Goal: Communication & Community: Share content

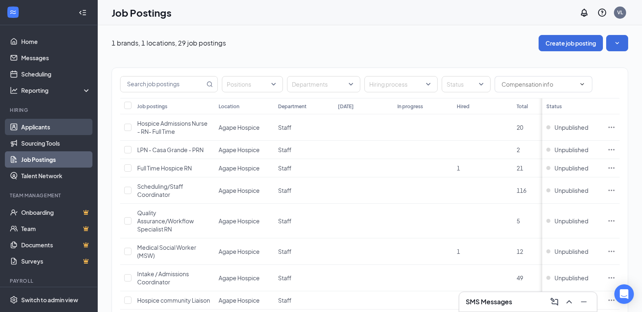
click at [36, 121] on link "Applicants" at bounding box center [56, 127] width 70 height 16
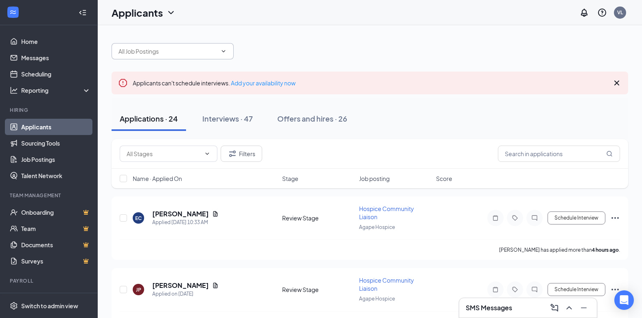
click at [189, 49] on input "text" at bounding box center [167, 51] width 98 height 9
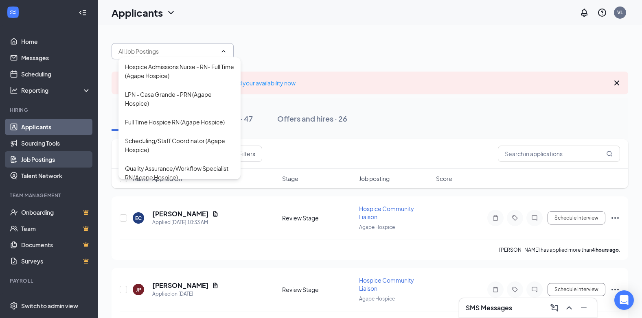
click at [49, 161] on link "Job Postings" at bounding box center [56, 159] width 70 height 16
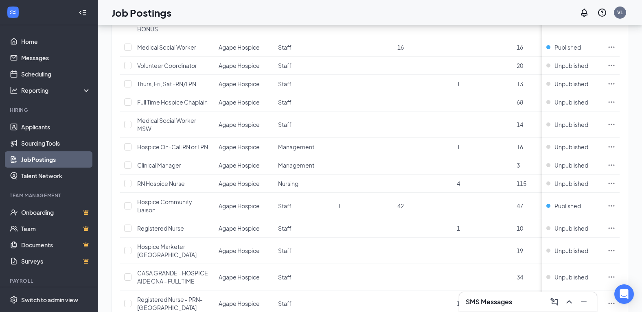
scroll to position [303, 0]
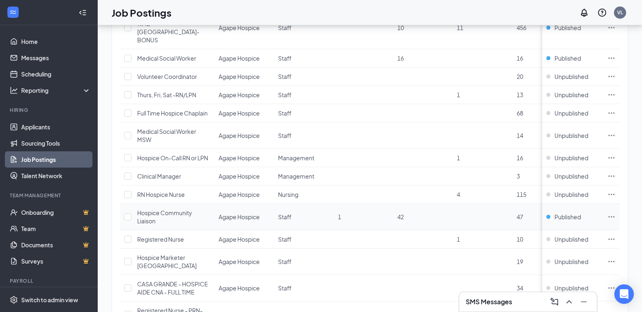
click at [614, 216] on icon "Ellipses" at bounding box center [611, 216] width 6 height 1
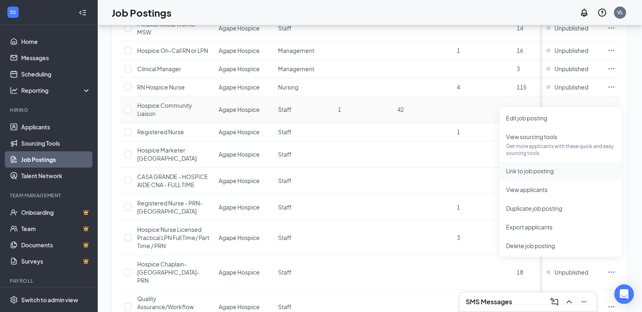
scroll to position [425, 0]
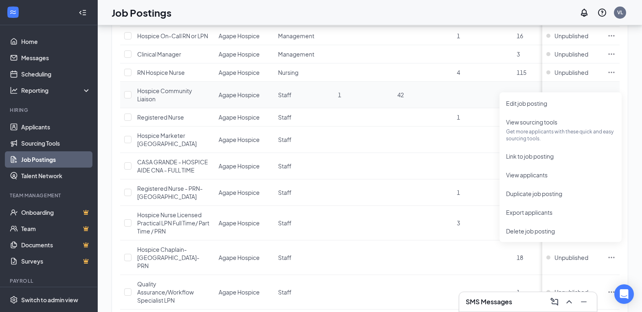
click at [401, 94] on td "42" at bounding box center [422, 95] width 59 height 26
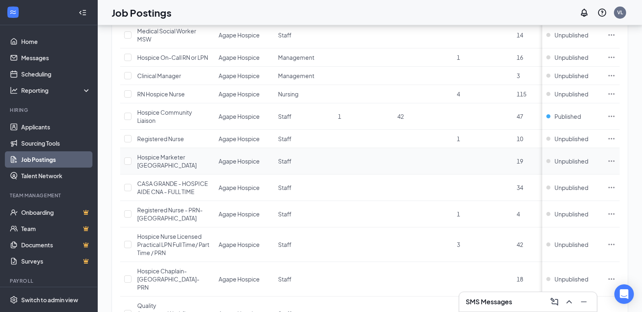
scroll to position [385, 0]
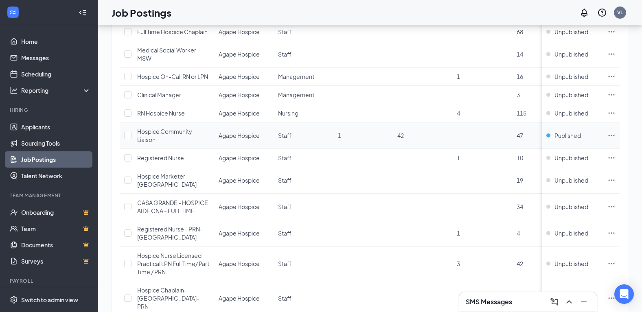
click at [615, 131] on icon "Ellipses" at bounding box center [611, 135] width 8 height 8
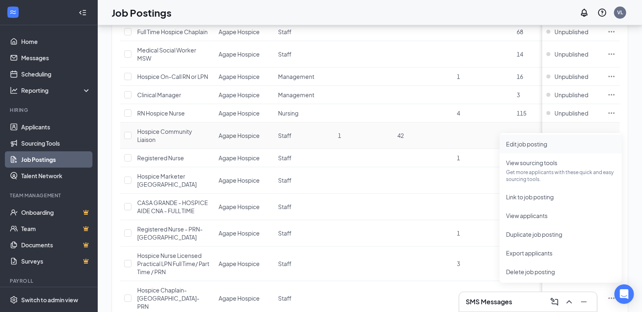
click at [567, 149] on li "Edit job posting" at bounding box center [560, 144] width 122 height 19
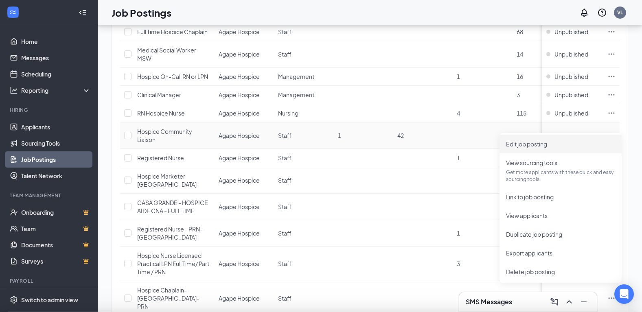
type input "Hospice Community Liaison"
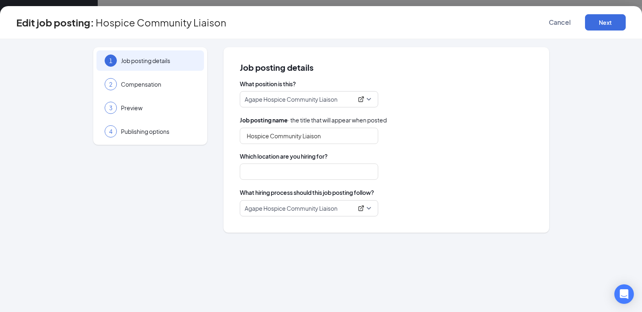
type input "Agape Hospice"
click at [168, 131] on span "Publishing options" at bounding box center [158, 131] width 75 height 8
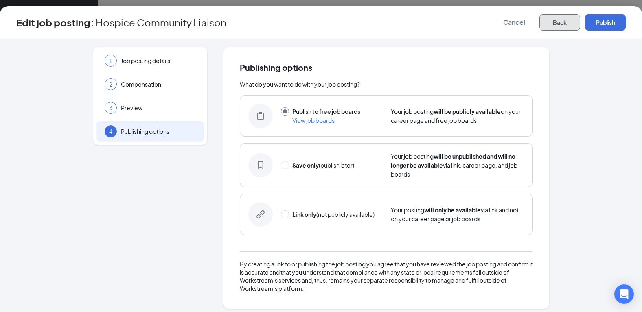
click at [560, 19] on button "Back" at bounding box center [559, 22] width 41 height 16
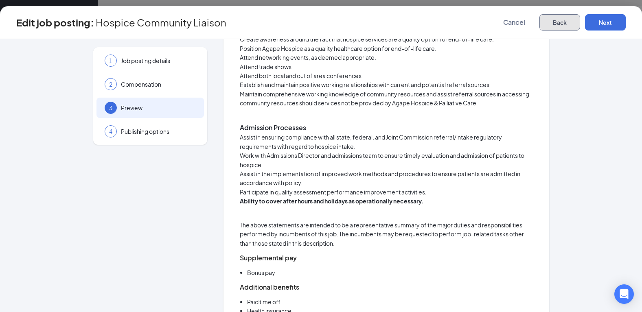
scroll to position [732, 0]
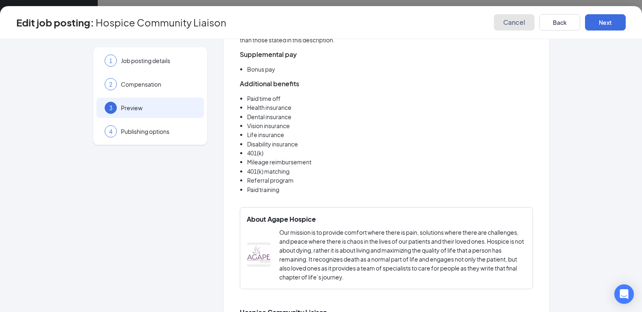
drag, startPoint x: 522, startPoint y: 27, endPoint x: 353, endPoint y: 262, distance: 289.6
click at [522, 27] on button "Cancel" at bounding box center [514, 22] width 41 height 16
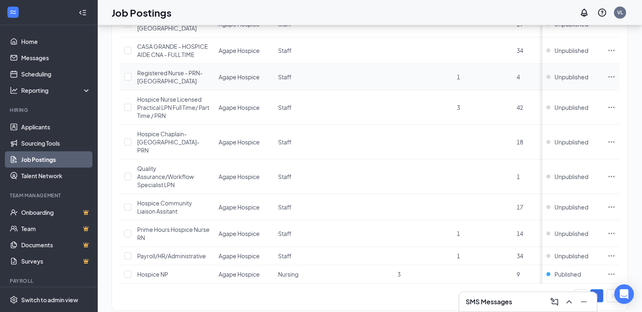
scroll to position [547, 0]
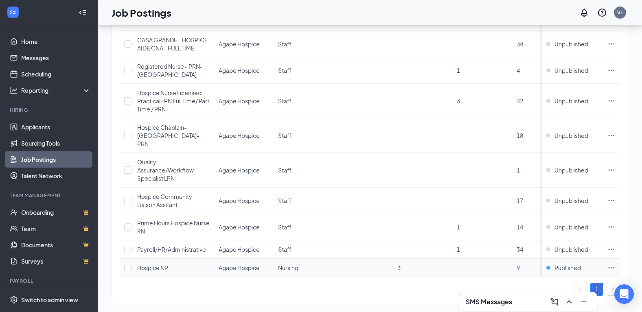
click at [208, 259] on td "Hospice NP" at bounding box center [173, 268] width 81 height 18
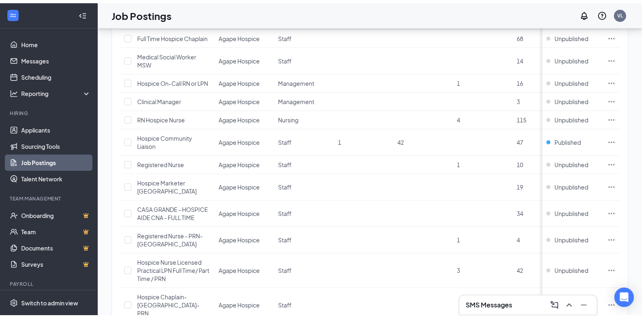
scroll to position [344, 0]
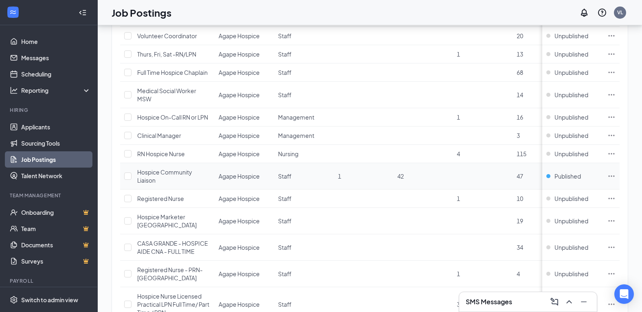
click at [186, 169] on div "Hospice Community Liaison" at bounding box center [173, 176] width 73 height 16
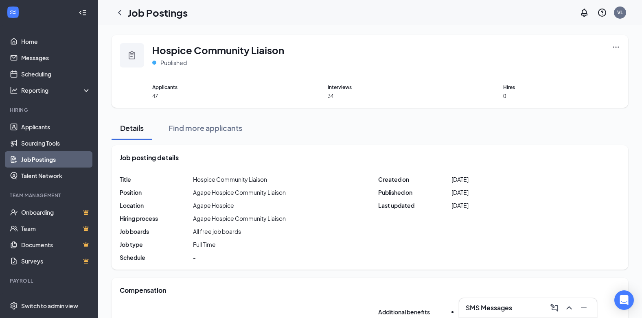
click at [618, 50] on icon "Ellipses" at bounding box center [616, 47] width 8 height 8
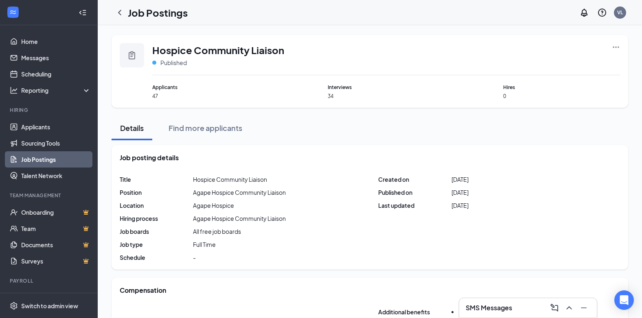
click at [154, 97] on span "47" at bounding box center [210, 96] width 117 height 7
click at [38, 126] on link "Applicants" at bounding box center [56, 127] width 70 height 16
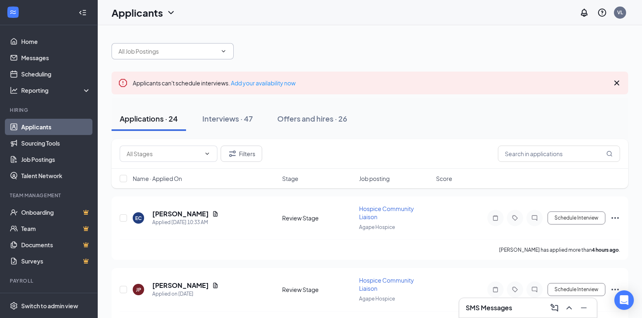
click at [218, 59] on span at bounding box center [172, 51] width 122 height 16
click at [216, 53] on input "hospice community liaison" at bounding box center [167, 51] width 98 height 9
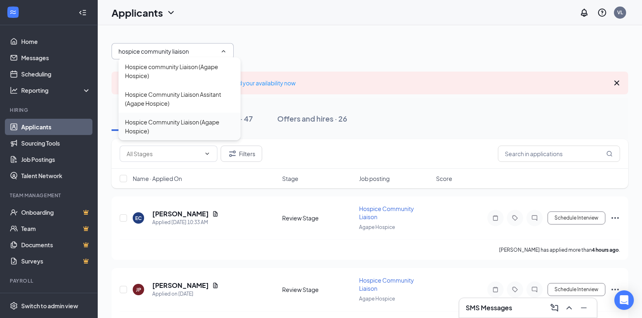
click at [202, 121] on div "Hospice Community Liaison (Agape Hospice)" at bounding box center [179, 127] width 109 height 18
type input "Hospice Community Liaison (Agape Hospice)"
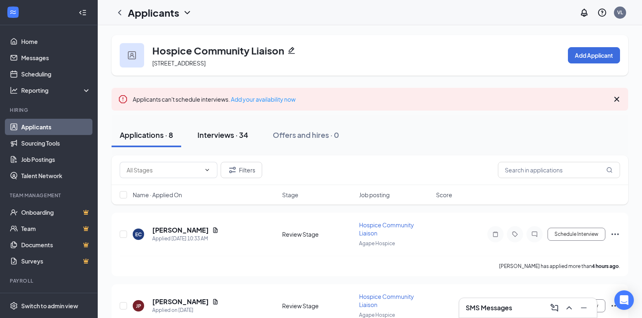
click at [239, 140] on div "Interviews · 34" at bounding box center [222, 135] width 51 height 10
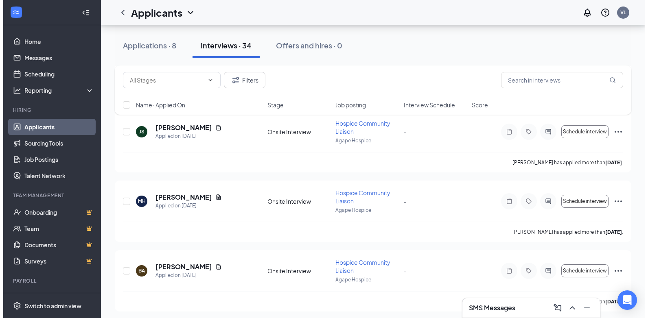
scroll to position [2116, 0]
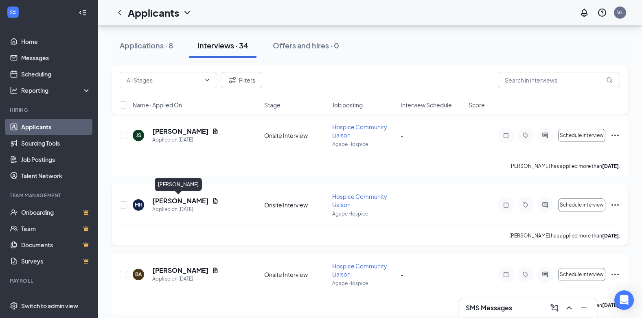
click at [176, 198] on h5 "[PERSON_NAME]" at bounding box center [180, 201] width 57 height 9
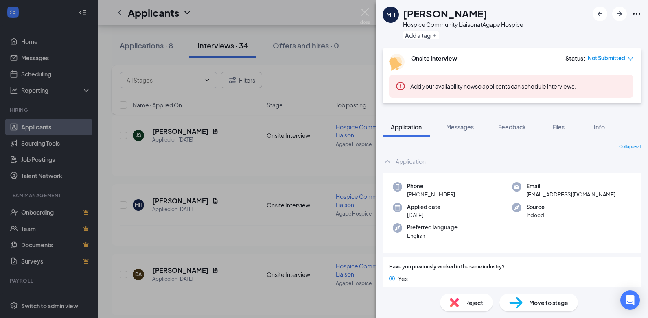
click at [317, 70] on div "MH [PERSON_NAME] Hospice Community Liaison at Agape Hospice Add a tag Onsite In…" at bounding box center [324, 159] width 648 height 318
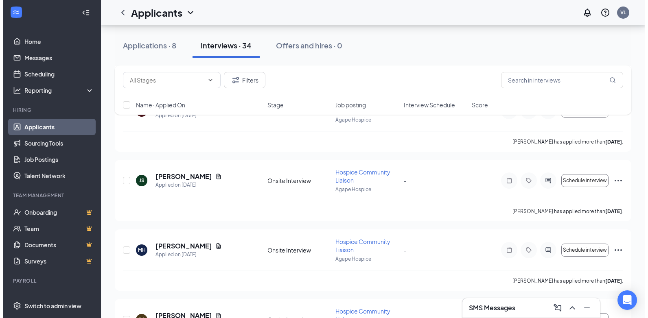
scroll to position [2105, 0]
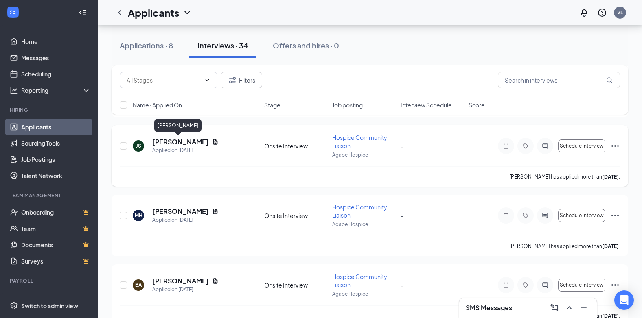
click at [189, 142] on h5 "[PERSON_NAME]" at bounding box center [180, 142] width 57 height 9
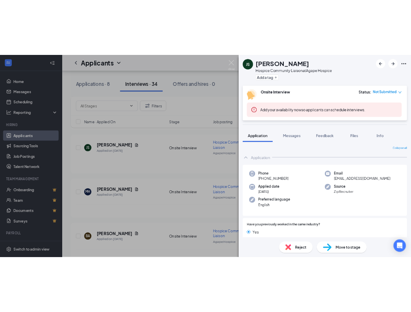
scroll to position [2126, 0]
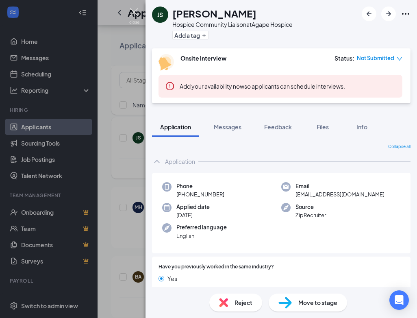
drag, startPoint x: 130, startPoint y: 13, endPoint x: 249, endPoint y: 148, distance: 179.9
click at [130, 12] on img at bounding box center [134, 16] width 10 height 16
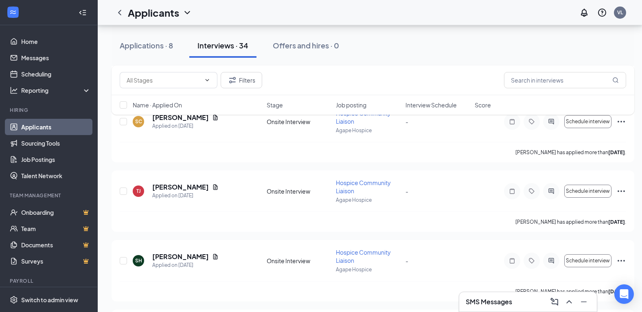
scroll to position [1576, 0]
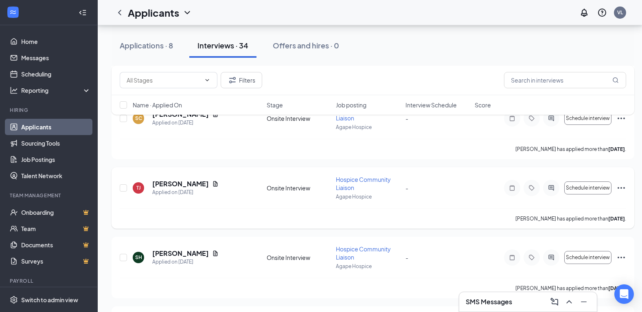
click at [624, 187] on icon "Ellipses" at bounding box center [621, 188] width 10 height 10
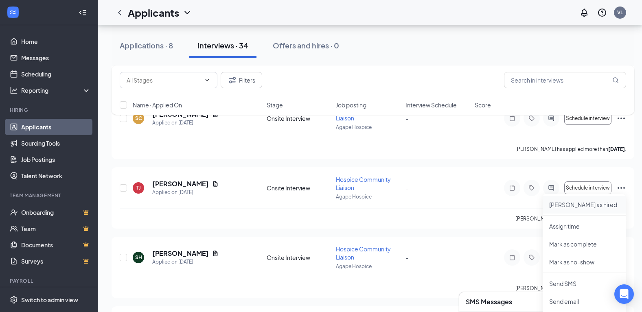
click at [593, 206] on p "[PERSON_NAME] as hired" at bounding box center [584, 205] width 70 height 8
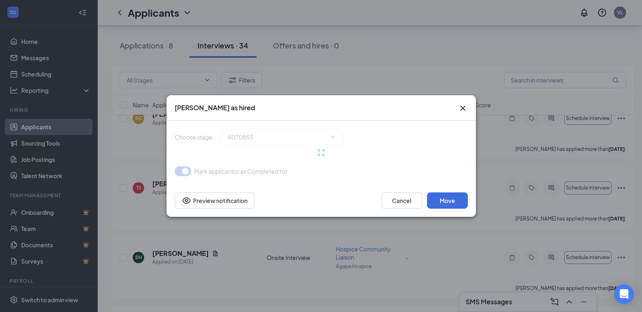
type input "Hiring Complete (final stage)"
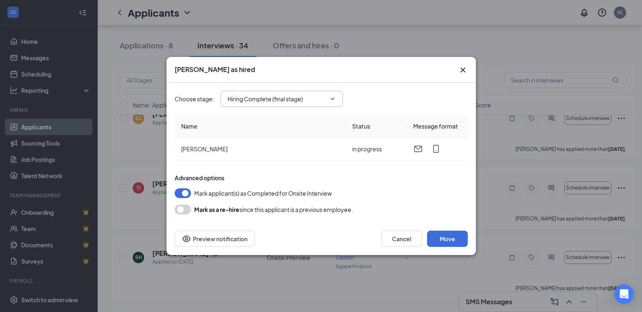
click at [321, 96] on input "Hiring Complete (final stage)" at bounding box center [276, 98] width 98 height 9
click at [322, 111] on div "Hiring Complete (final stage)" at bounding box center [284, 114] width 101 height 9
click at [444, 244] on button "Move" at bounding box center [447, 239] width 41 height 16
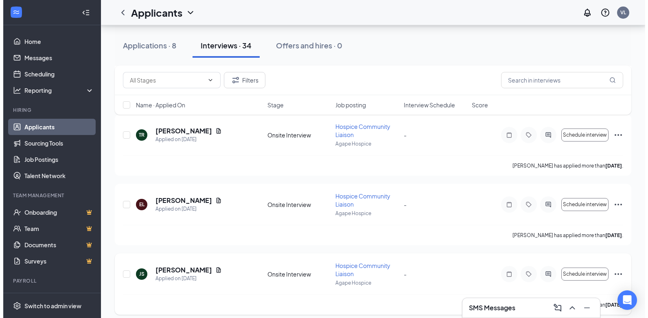
scroll to position [1826, 0]
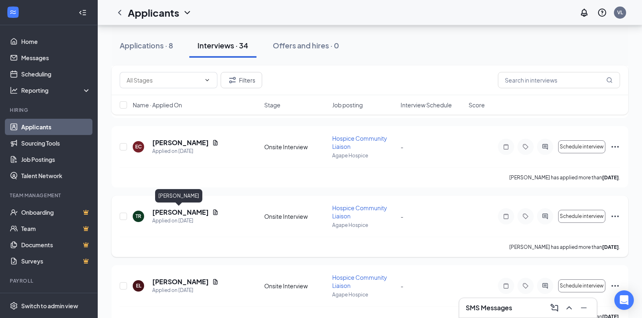
click at [196, 211] on h5 "[PERSON_NAME]" at bounding box center [180, 212] width 57 height 9
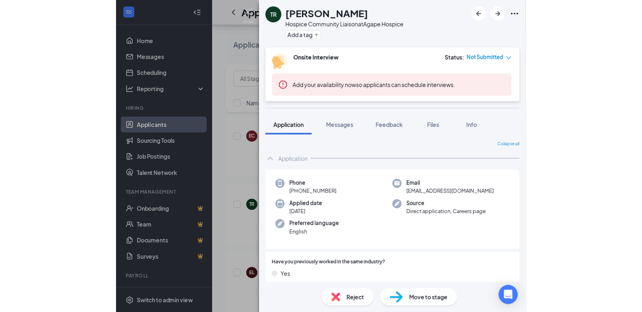
scroll to position [1826, 0]
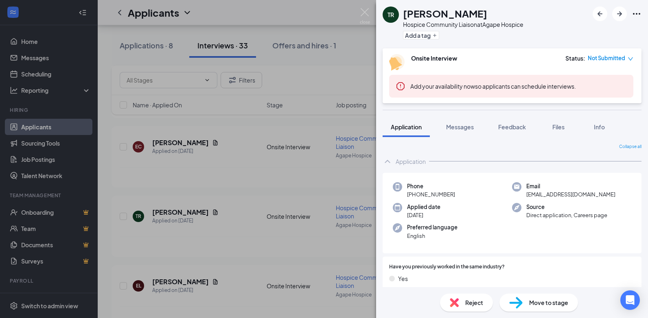
click at [363, 6] on div "TR [PERSON_NAME] Hospice Community Liaison at [GEOGRAPHIC_DATA] Add a tag Onsit…" at bounding box center [324, 159] width 648 height 318
click at [366, 15] on div "Applicants VL" at bounding box center [373, 12] width 550 height 25
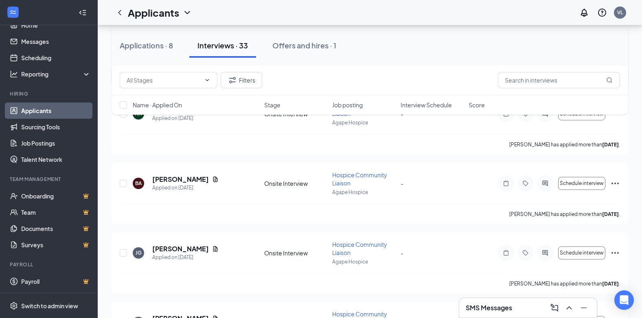
scroll to position [321, 0]
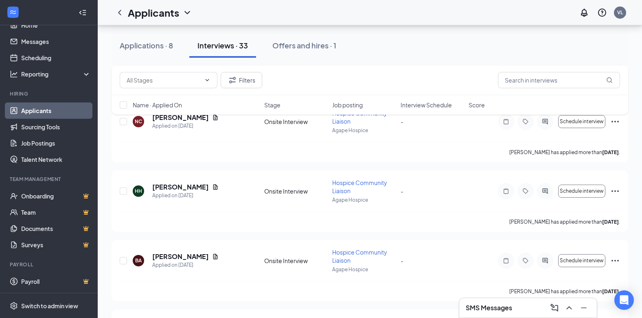
drag, startPoint x: 317, startPoint y: 45, endPoint x: 354, endPoint y: 160, distance: 120.4
click at [317, 45] on div "Offers and hires · 1" at bounding box center [304, 45] width 64 height 10
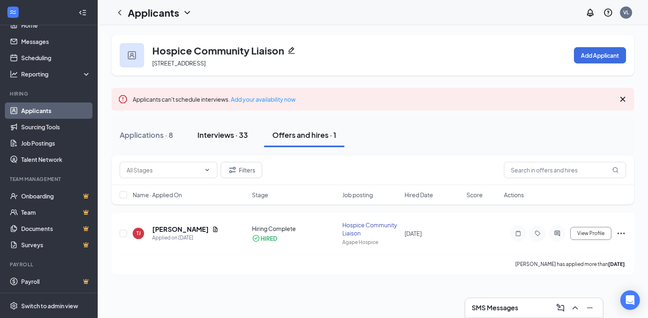
click at [236, 129] on button "Interviews · 33" at bounding box center [222, 135] width 67 height 24
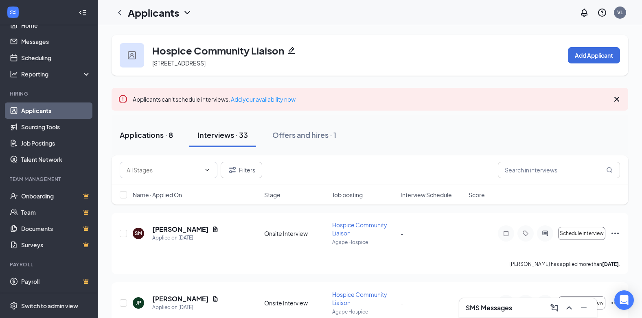
click at [152, 141] on button "Applications · 8" at bounding box center [146, 135] width 70 height 24
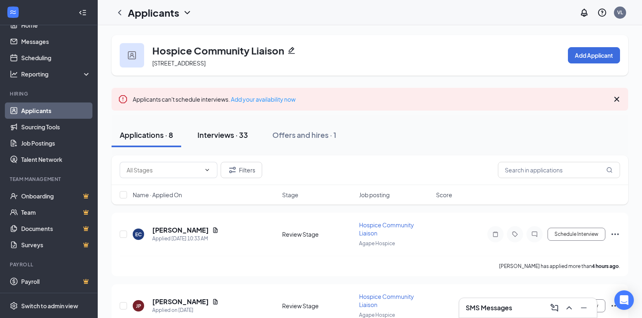
click at [224, 140] on button "Interviews · 33" at bounding box center [222, 135] width 67 height 24
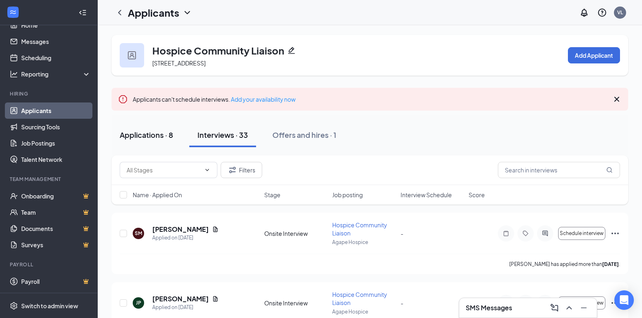
click at [157, 138] on div "Applications · 8" at bounding box center [146, 135] width 53 height 10
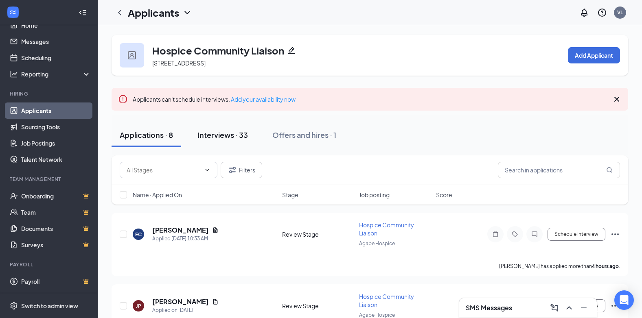
click at [245, 142] on button "Interviews · 33" at bounding box center [222, 135] width 67 height 24
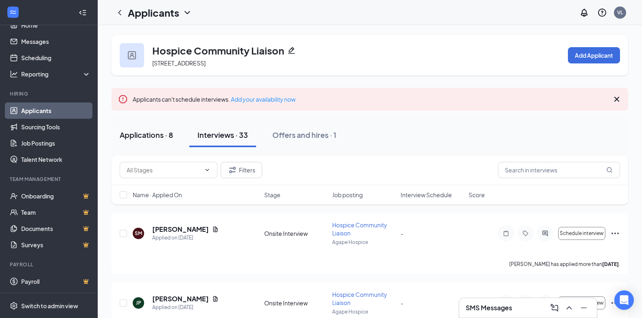
click at [167, 143] on button "Applications · 8" at bounding box center [146, 135] width 70 height 24
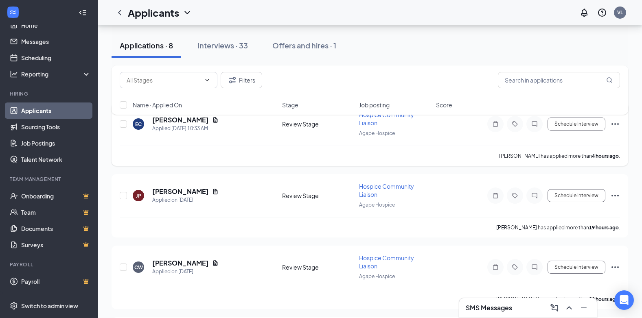
scroll to position [41, 0]
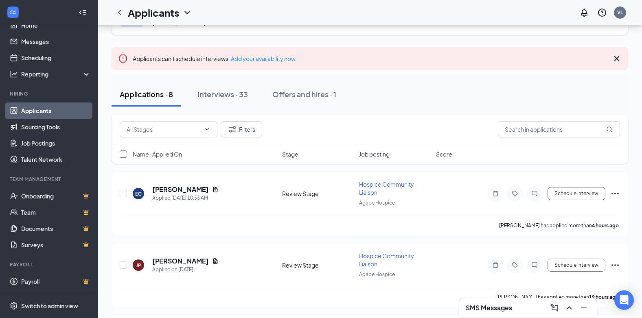
click at [123, 153] on input "checkbox" at bounding box center [123, 154] width 7 height 7
checkbox input "true"
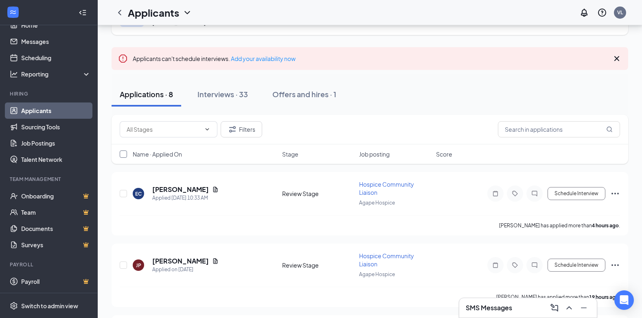
checkbox input "true"
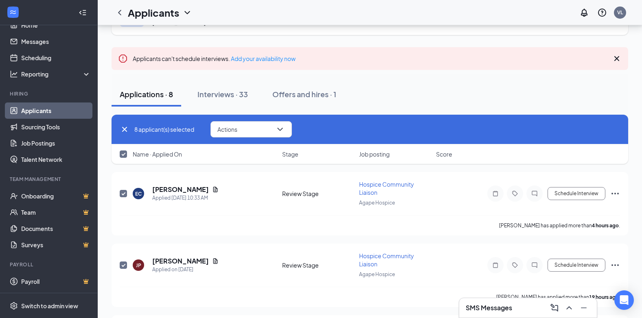
click at [123, 153] on input "checkbox" at bounding box center [123, 154] width 7 height 7
checkbox input "false"
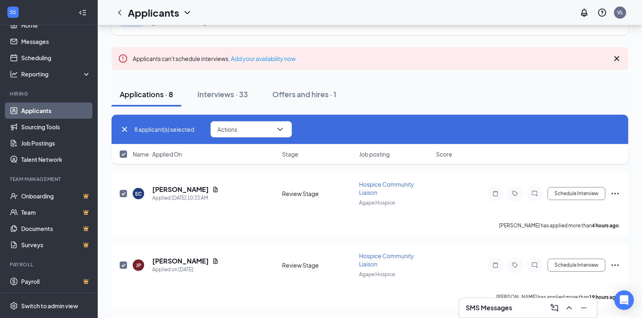
checkbox input "false"
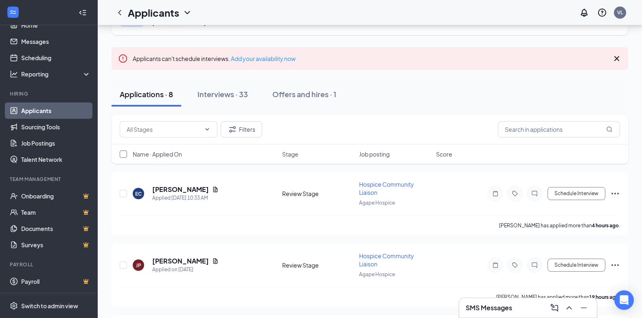
click at [124, 154] on input "checkbox" at bounding box center [123, 154] width 7 height 7
checkbox input "true"
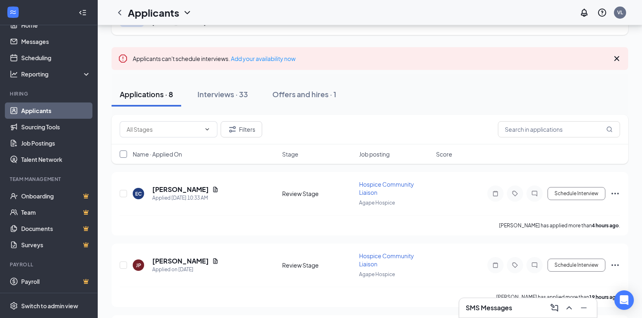
checkbox input "true"
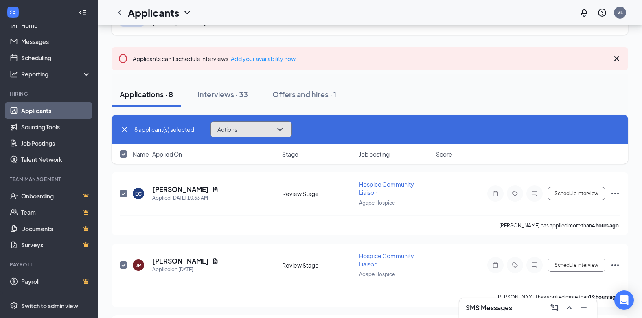
click at [276, 129] on icon "ChevronDown" at bounding box center [280, 130] width 10 height 10
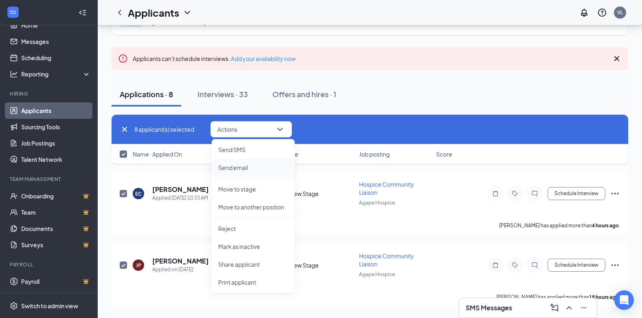
click at [256, 172] on li "Send email" at bounding box center [253, 168] width 83 height 18
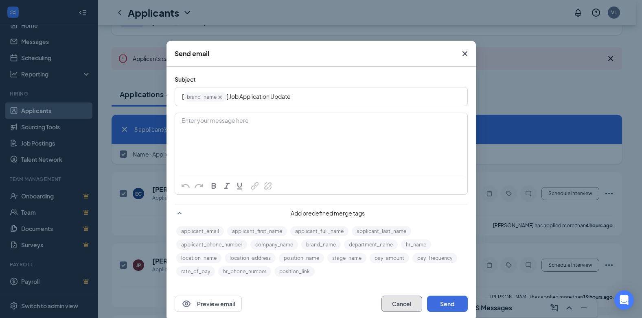
drag, startPoint x: 404, startPoint y: 301, endPoint x: 401, endPoint y: 295, distance: 7.5
click at [404, 301] on button "Cancel" at bounding box center [401, 304] width 41 height 16
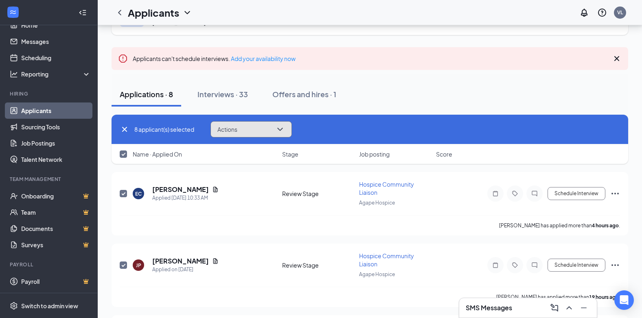
click at [269, 136] on button "Actions" at bounding box center [250, 129] width 81 height 16
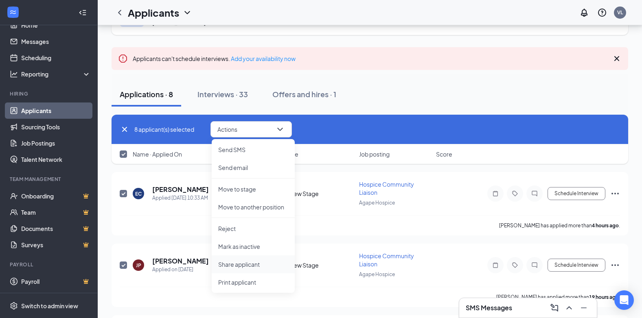
click at [261, 268] on p "Share applicant" at bounding box center [253, 264] width 70 height 8
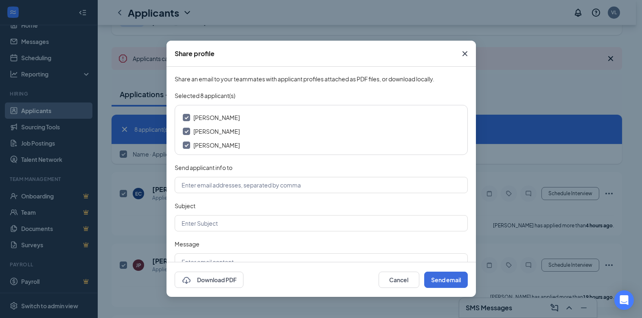
scroll to position [72, 0]
click at [275, 187] on input "text" at bounding box center [321, 185] width 293 height 16
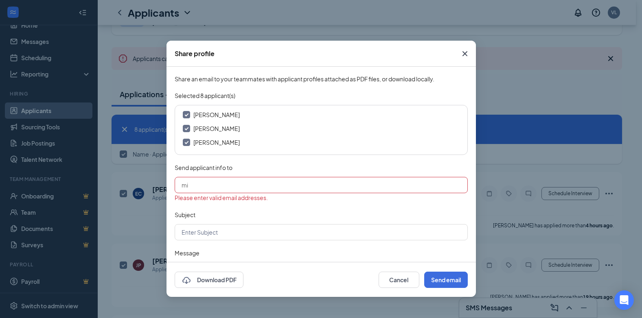
type input "m"
click at [219, 179] on input "text" at bounding box center [321, 185] width 293 height 16
paste input "[PERSON_NAME][EMAIL_ADDRESS][PERSON_NAME][DOMAIN_NAME]"
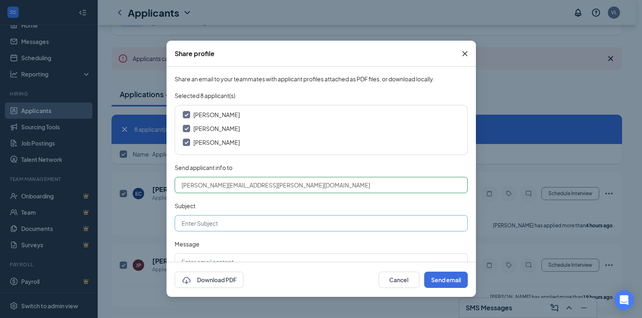
type input "[PERSON_NAME][EMAIL_ADDRESS][PERSON_NAME][DOMAIN_NAME]"
click at [227, 221] on input "text" at bounding box center [321, 223] width 293 height 16
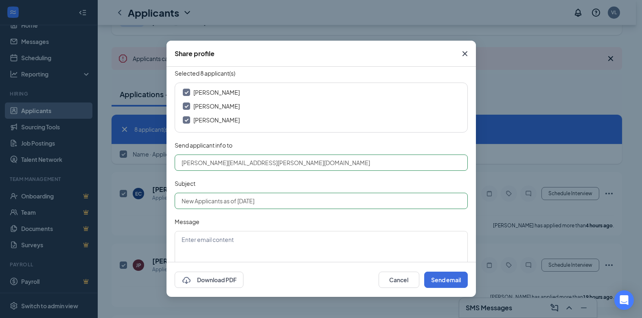
scroll to position [41, 0]
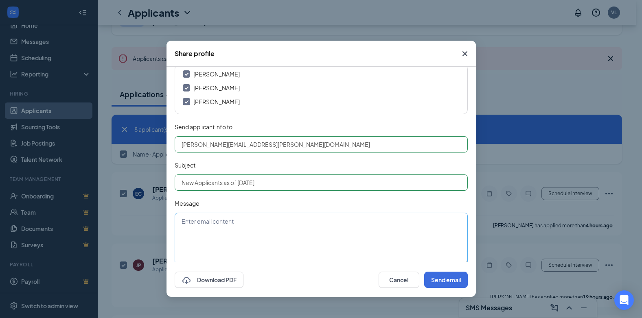
type input "New Applicants as of [DATE]"
click at [224, 224] on textarea at bounding box center [321, 239] width 293 height 52
click at [382, 242] on textarea "Hi [PERSON_NAME], Here is the info for new applicants received since [DATE]. I" at bounding box center [321, 239] width 293 height 52
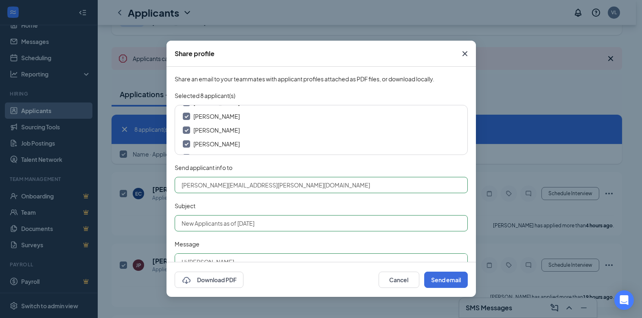
scroll to position [0, 0]
type textarea "Hi [PERSON_NAME], Here is the info for new applicants received since [DATE]. I'…"
click at [456, 286] on button "Send email" at bounding box center [446, 280] width 44 height 16
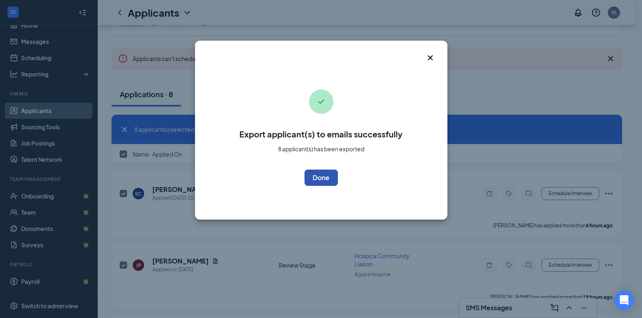
click at [330, 179] on button "OK" at bounding box center [320, 178] width 33 height 16
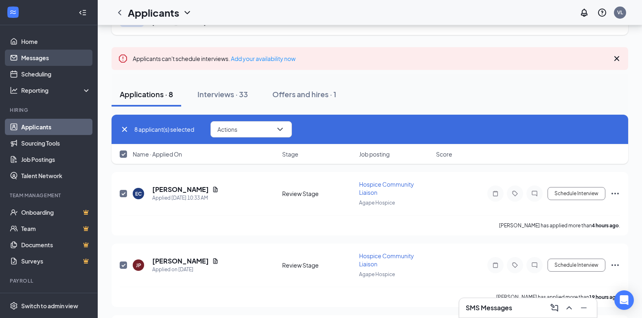
click at [48, 61] on link "Messages" at bounding box center [56, 58] width 70 height 16
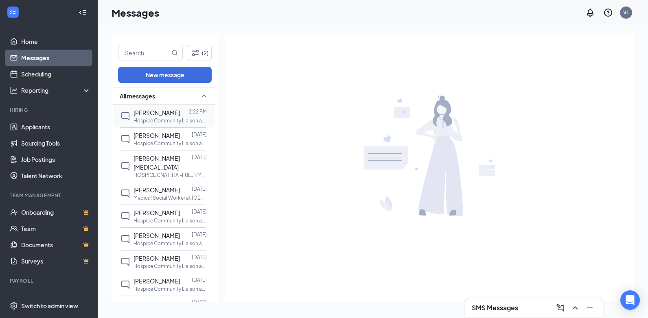
click at [176, 119] on p "Hospice Community Liaison at [GEOGRAPHIC_DATA]" at bounding box center [169, 120] width 73 height 7
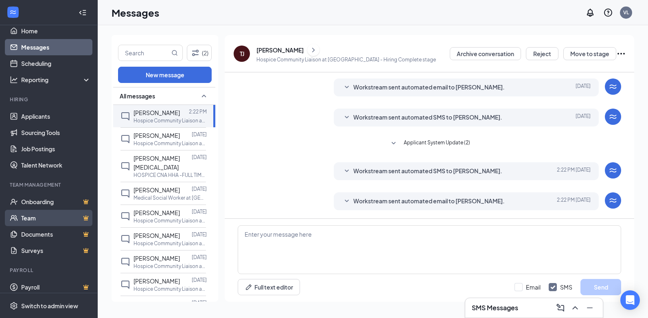
scroll to position [16, 0]
